Goal: Task Accomplishment & Management: Manage account settings

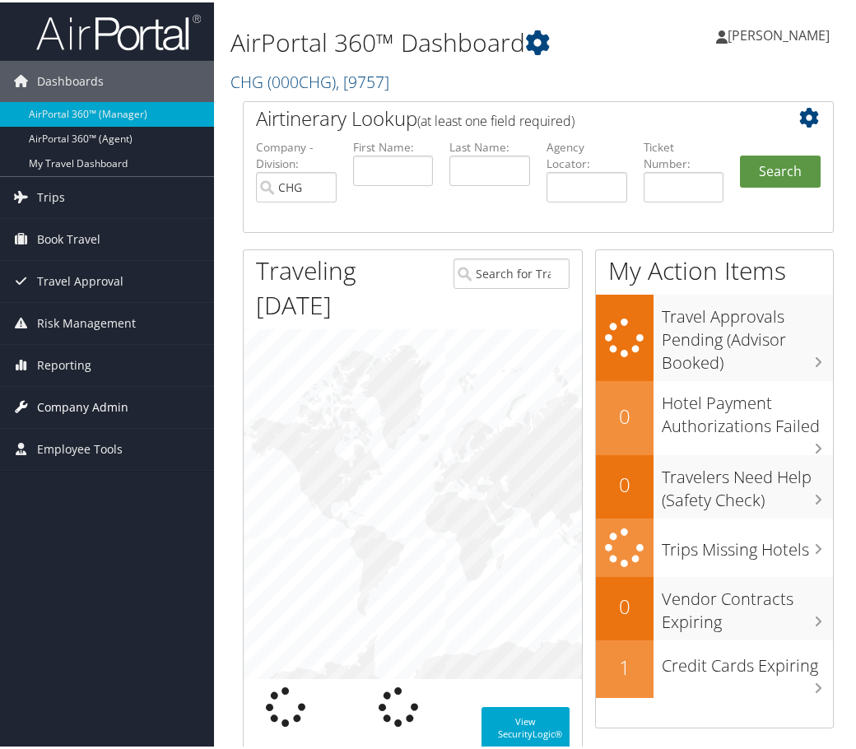
click at [110, 407] on span "Company Admin" at bounding box center [82, 404] width 91 height 41
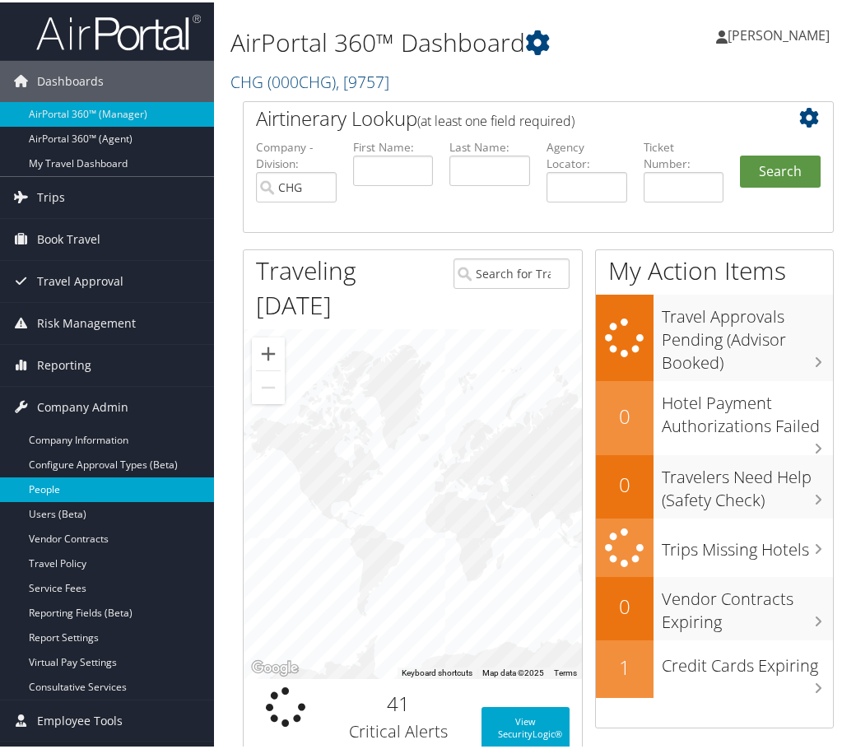
click at [78, 486] on link "People" at bounding box center [107, 487] width 214 height 25
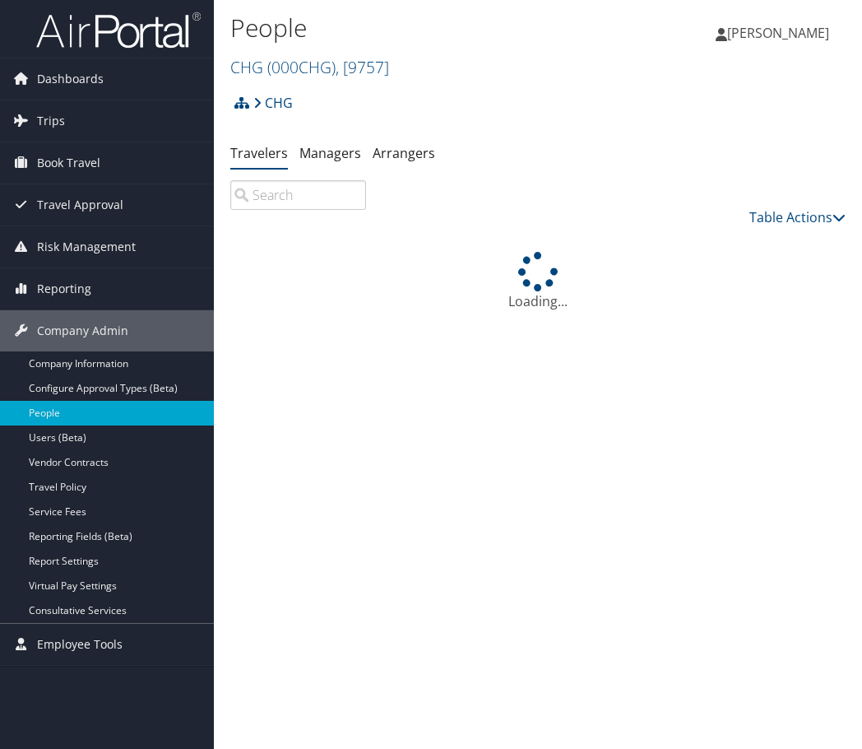
click at [267, 193] on input "search" at bounding box center [298, 195] width 136 height 30
paste input "kome_oseghale@yahoo.com"
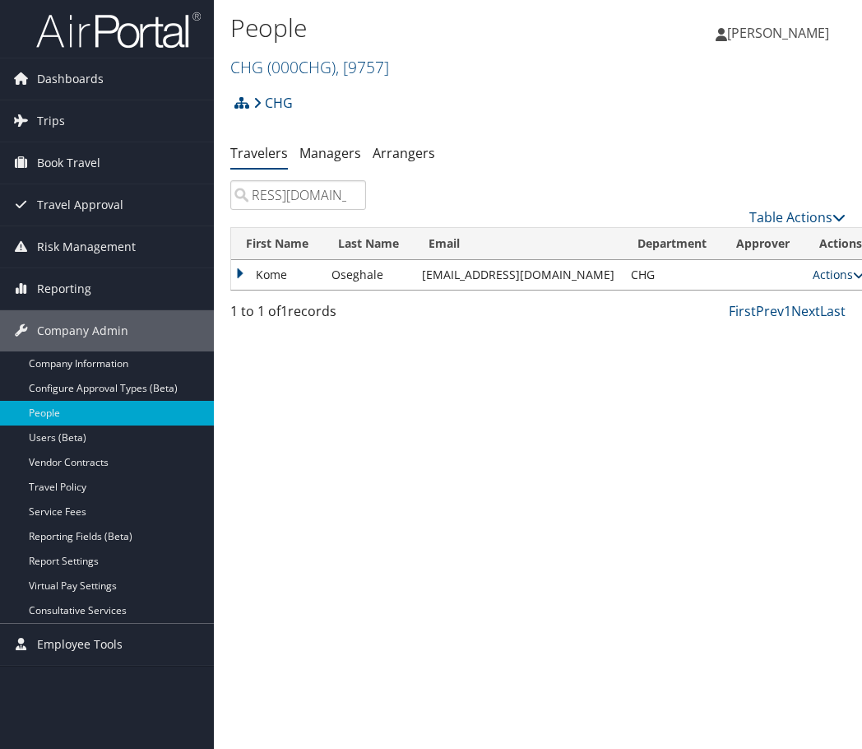
type input "kome_oseghale@yahoo.com"
click at [813, 269] on link "Actions" at bounding box center [839, 275] width 52 height 16
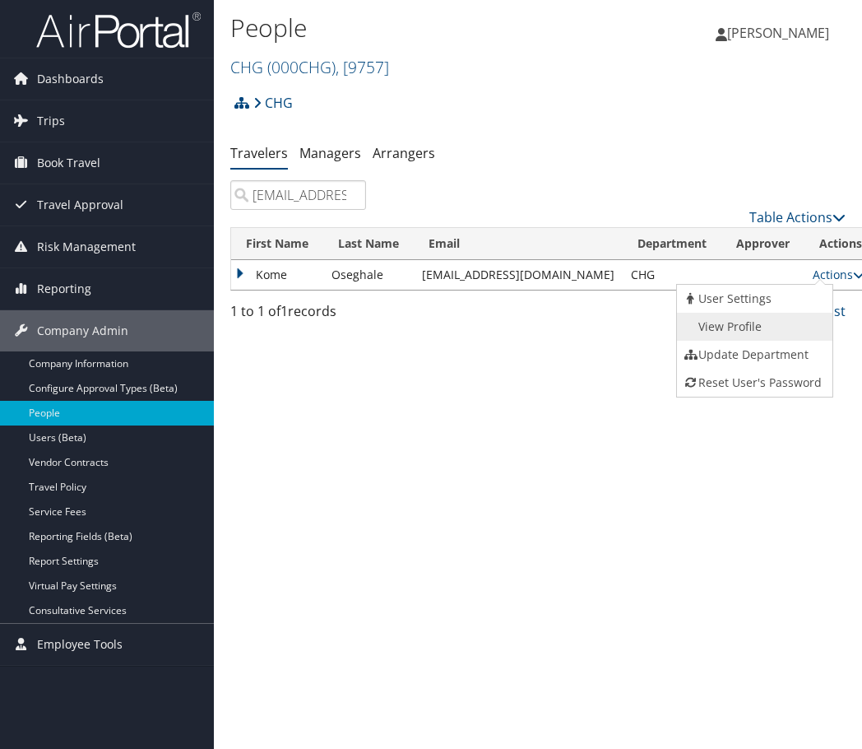
click at [765, 326] on link "View Profile" at bounding box center [752, 327] width 151 height 28
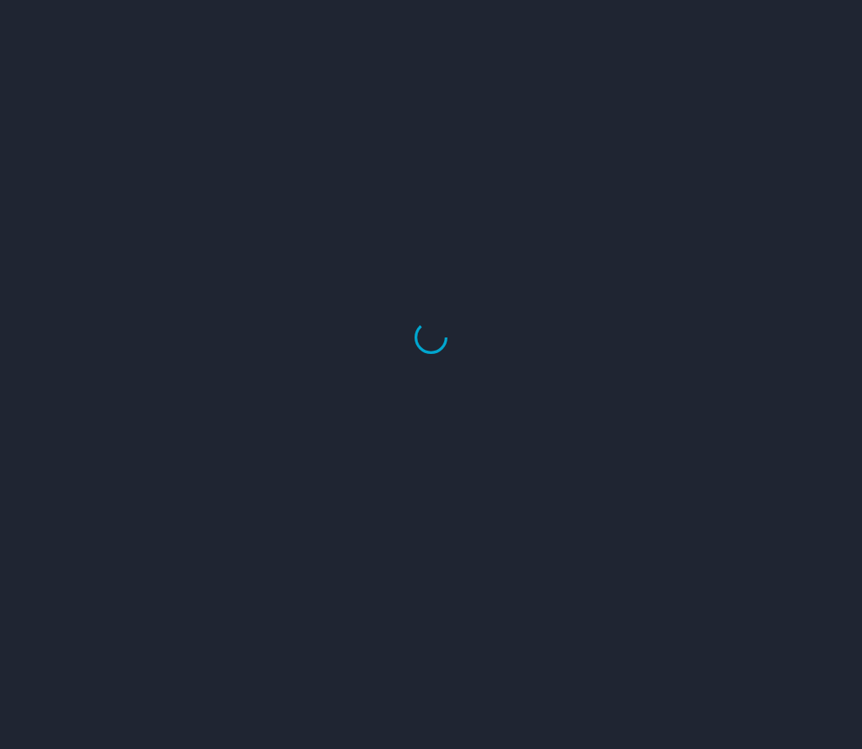
select select "US"
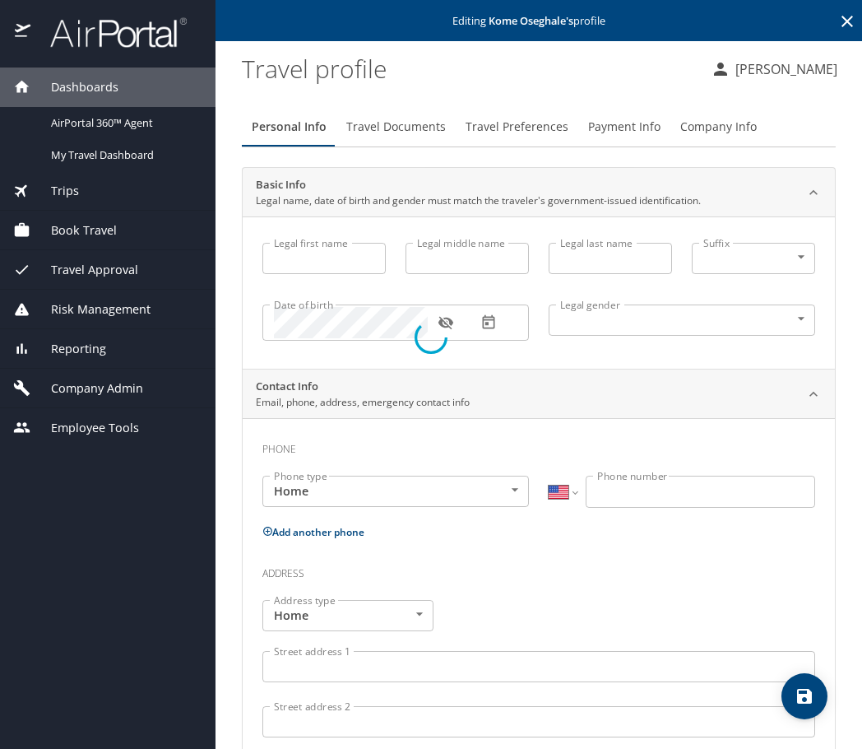
type input "Kome"
type input "Oseghale"
type input "Female"
select select "US"
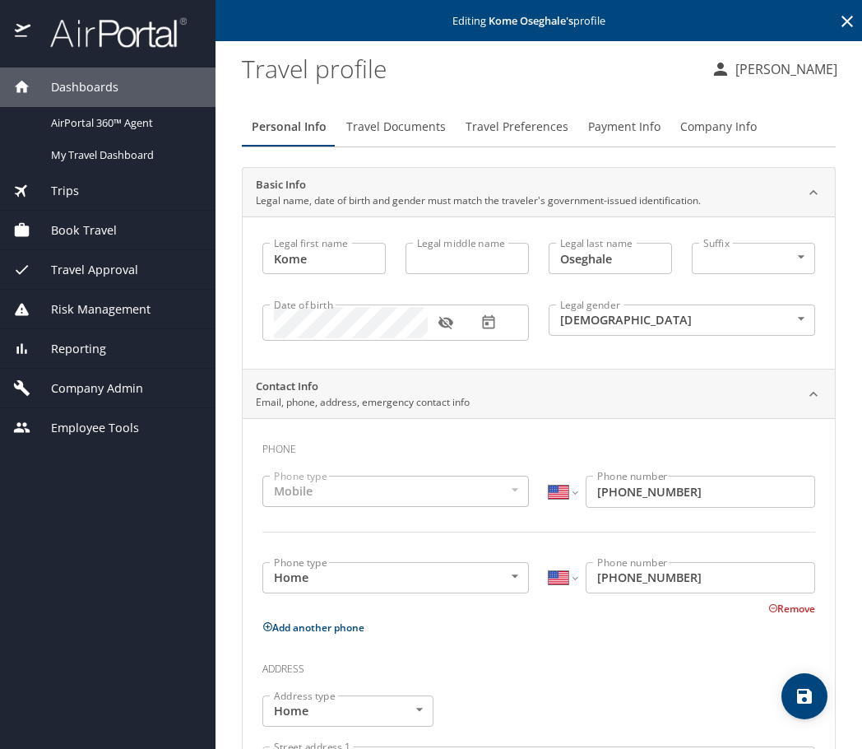
click at [424, 264] on input "Legal middle name" at bounding box center [467, 258] width 123 height 31
paste input "Stella"
type input "Stella"
click at [808, 699] on icon "save" at bounding box center [804, 696] width 15 height 15
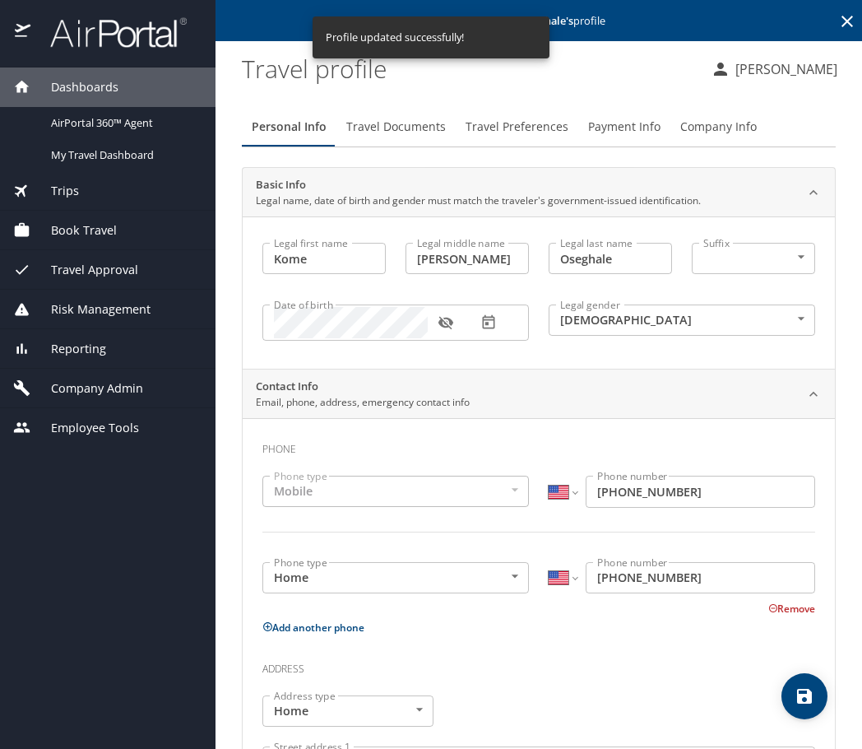
select select "US"
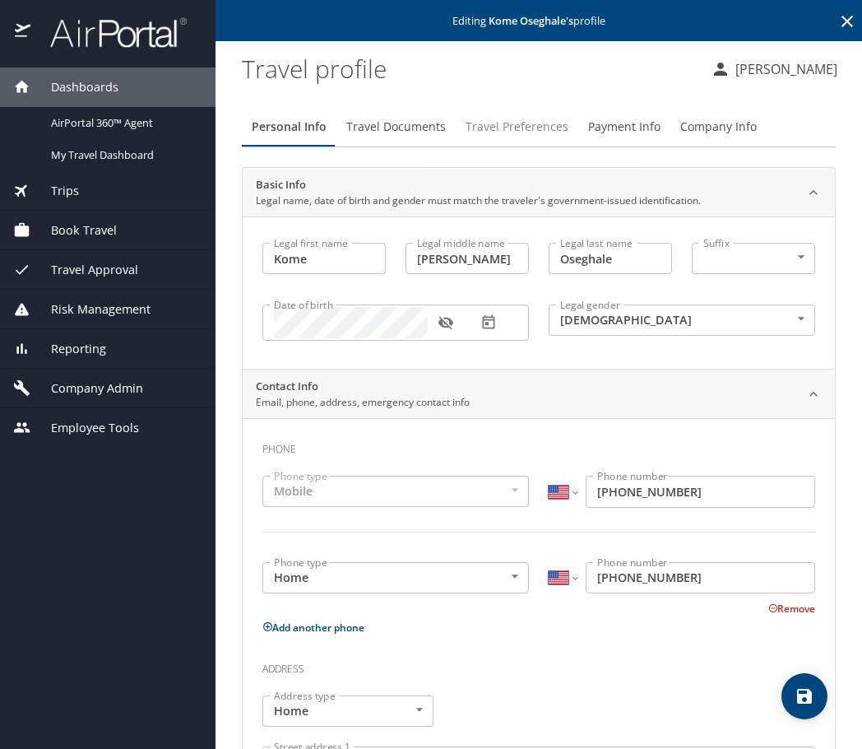
click at [510, 124] on span "Travel Preferences" at bounding box center [517, 127] width 103 height 21
